Goal: Task Accomplishment & Management: Manage account settings

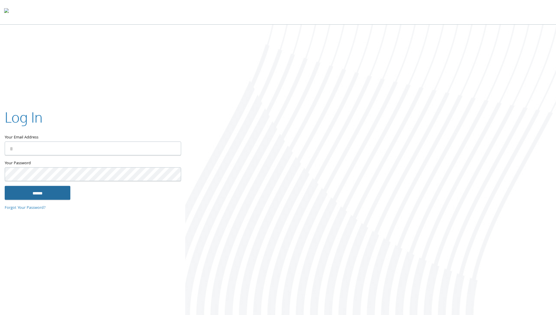
type input "**********"
click at [52, 196] on input "******" at bounding box center [38, 193] width 66 height 14
type input "**********"
click at [277, 77] on div at bounding box center [370, 171] width 371 height 292
